Goal: Task Accomplishment & Management: Use online tool/utility

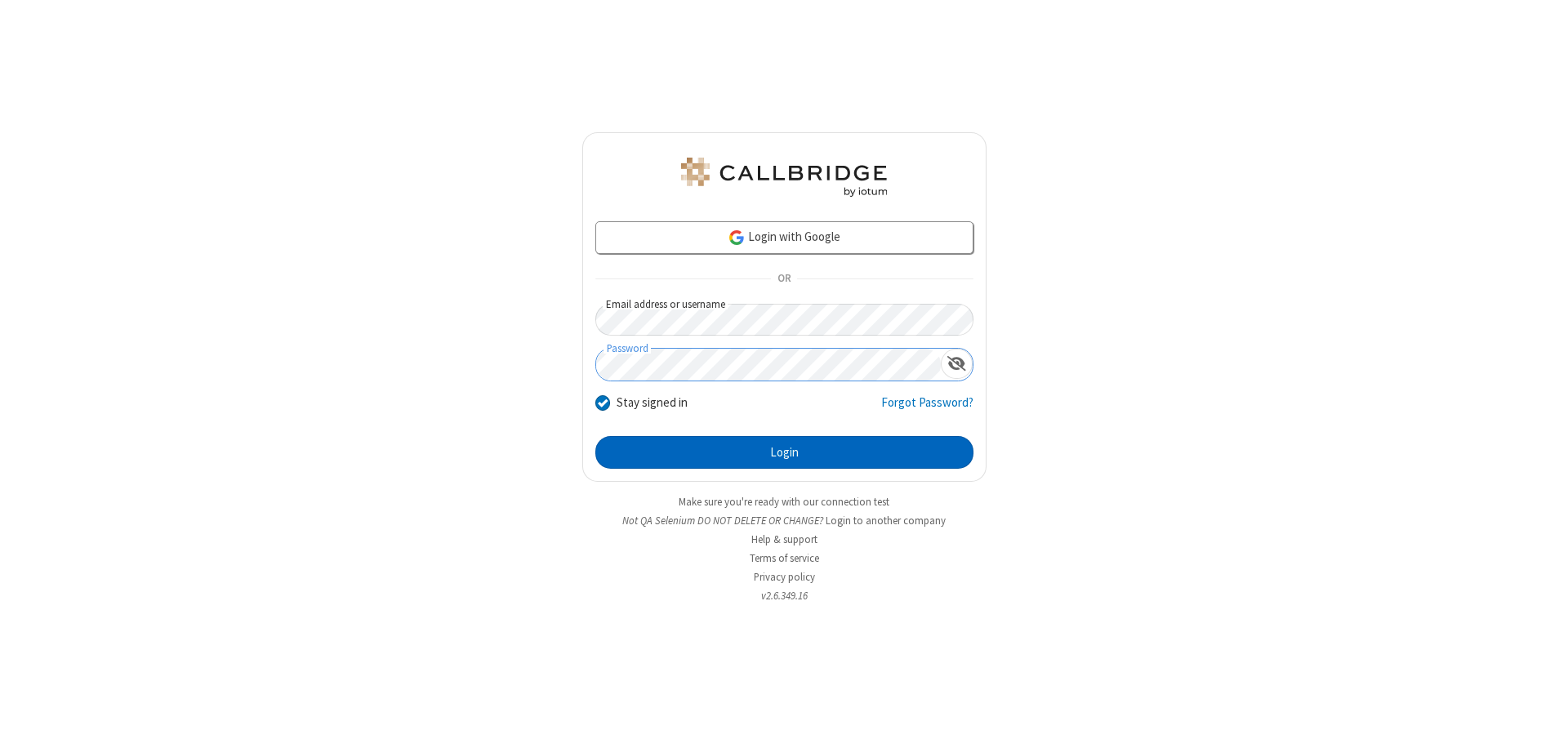
click at [784, 452] on button "Login" at bounding box center [785, 452] width 378 height 33
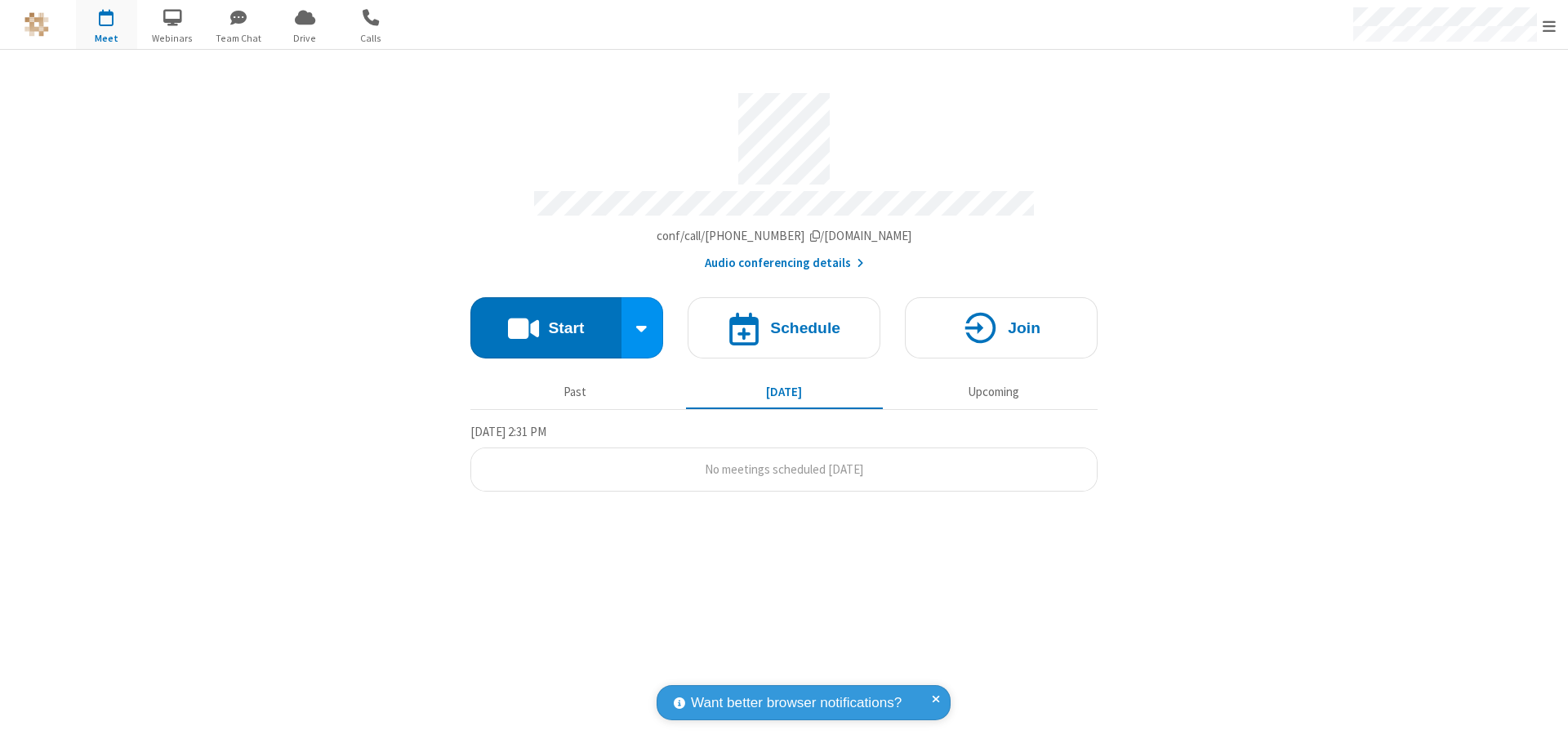
click at [545, 320] on button "Start" at bounding box center [545, 327] width 151 height 61
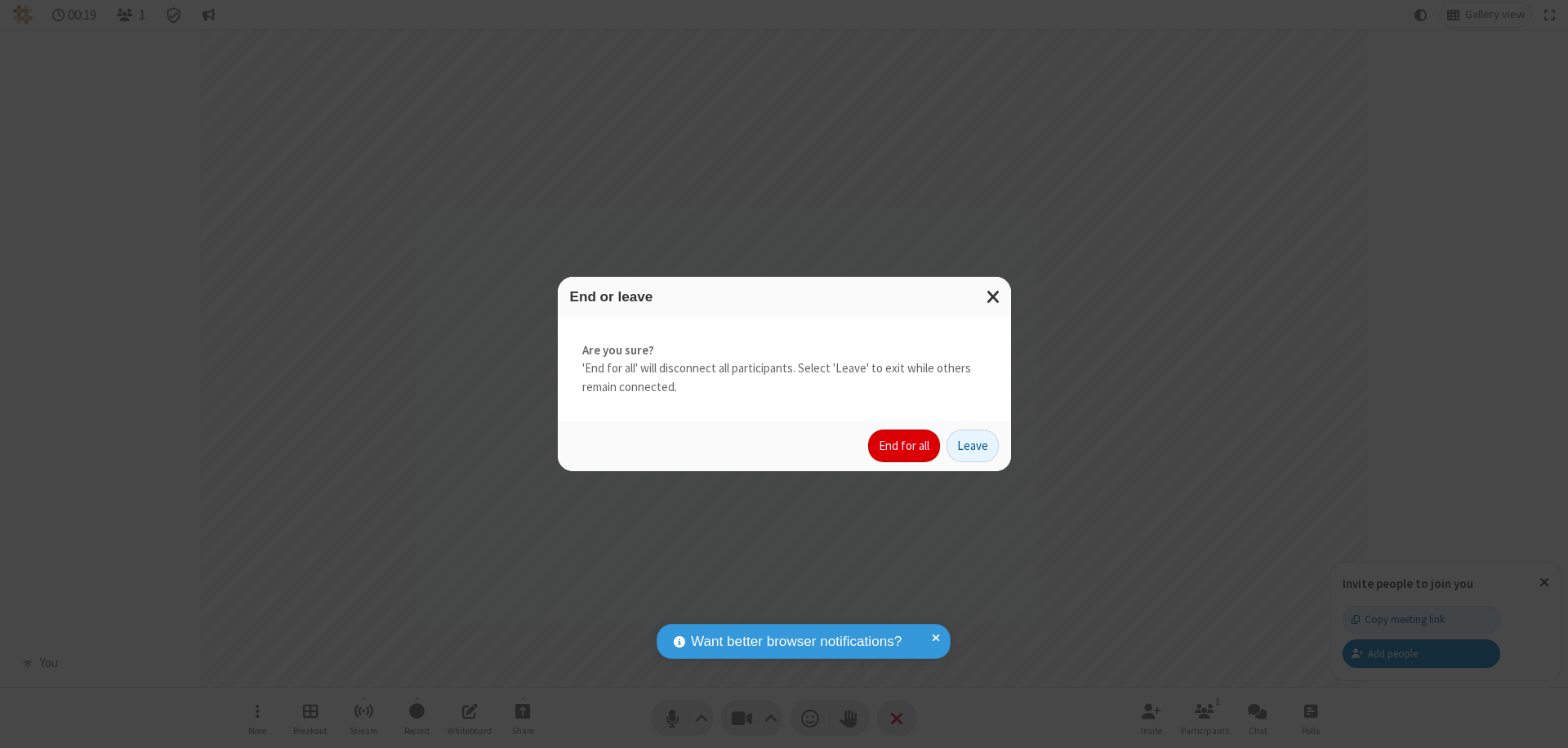
click at [905, 446] on button "End for all" at bounding box center [904, 446] width 72 height 33
